Goal: Find specific page/section: Find specific page/section

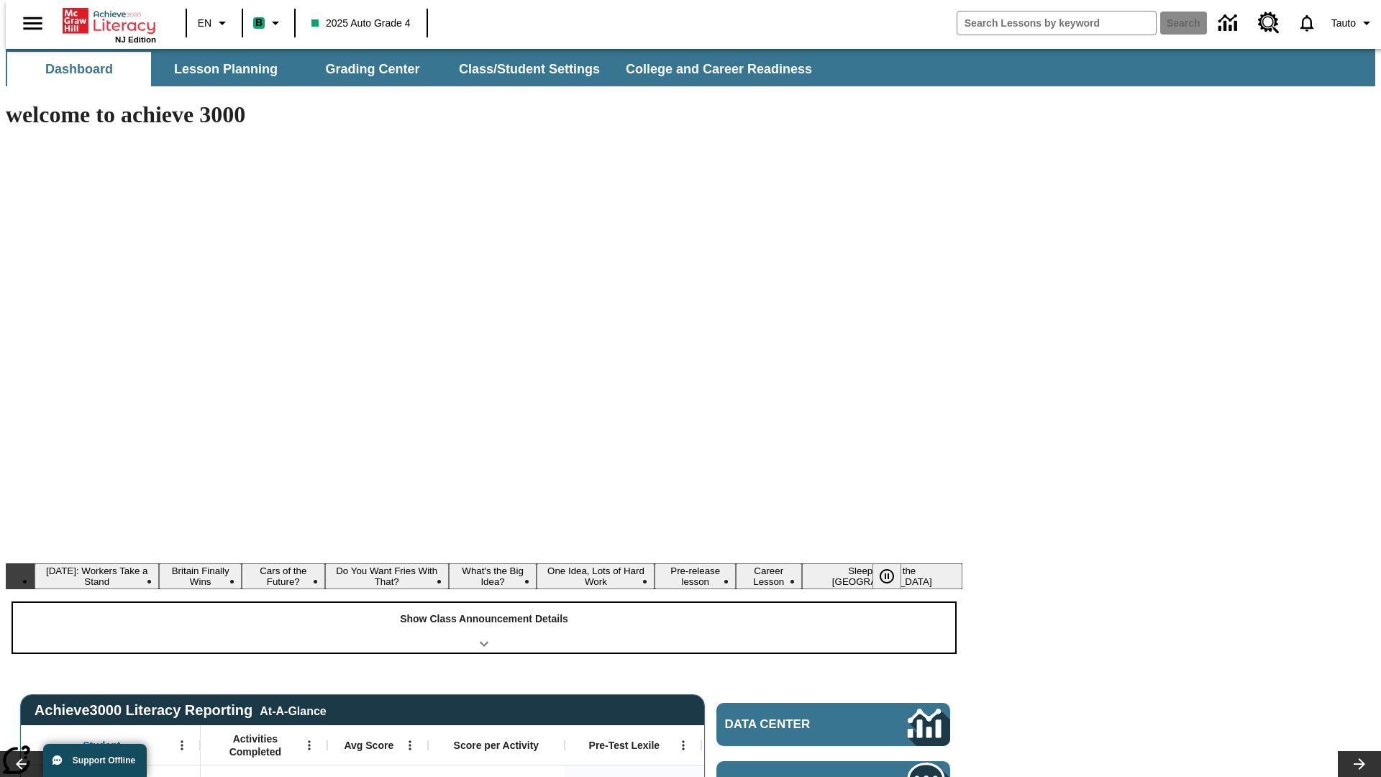
click at [484, 603] on div "Show Class Announcement Details" at bounding box center [484, 628] width 942 height 50
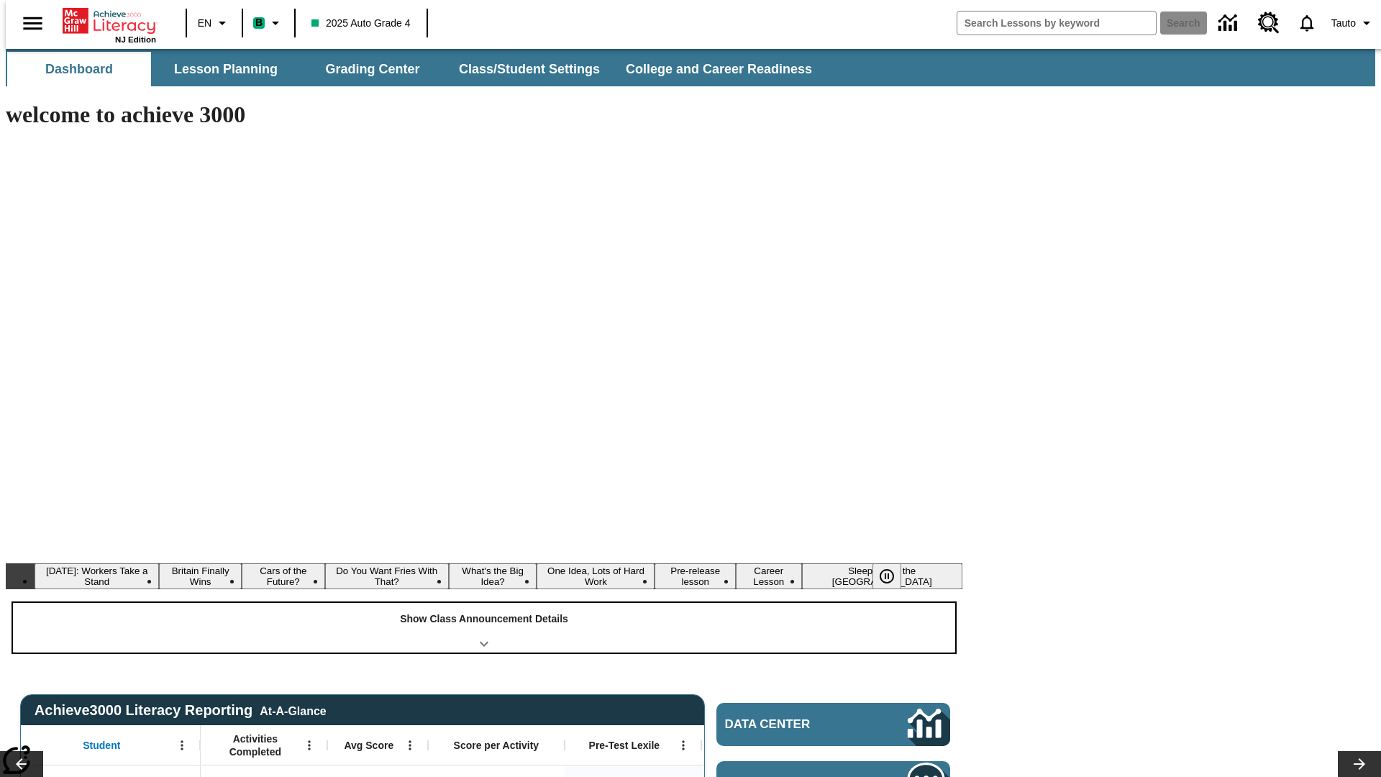
click at [484, 603] on div "Show Class Announcement Details" at bounding box center [484, 628] width 942 height 50
